Goal: Task Accomplishment & Management: Manage account settings

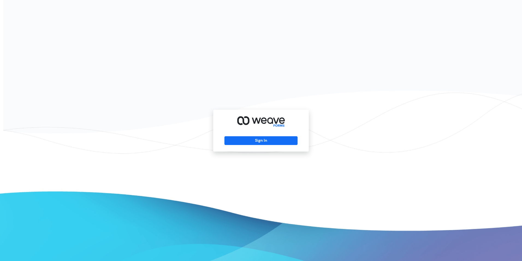
click at [276, 145] on div "Sign In" at bounding box center [261, 131] width 96 height 42
click at [276, 143] on button "Sign In" at bounding box center [261, 140] width 73 height 9
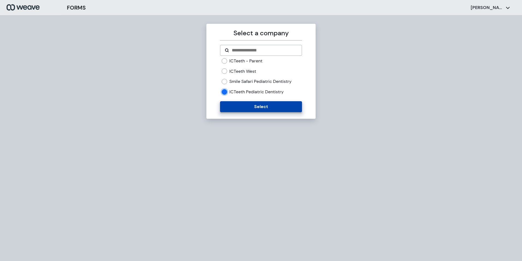
click at [234, 108] on button "Select" at bounding box center [261, 106] width 82 height 11
